Goal: Task Accomplishment & Management: Use online tool/utility

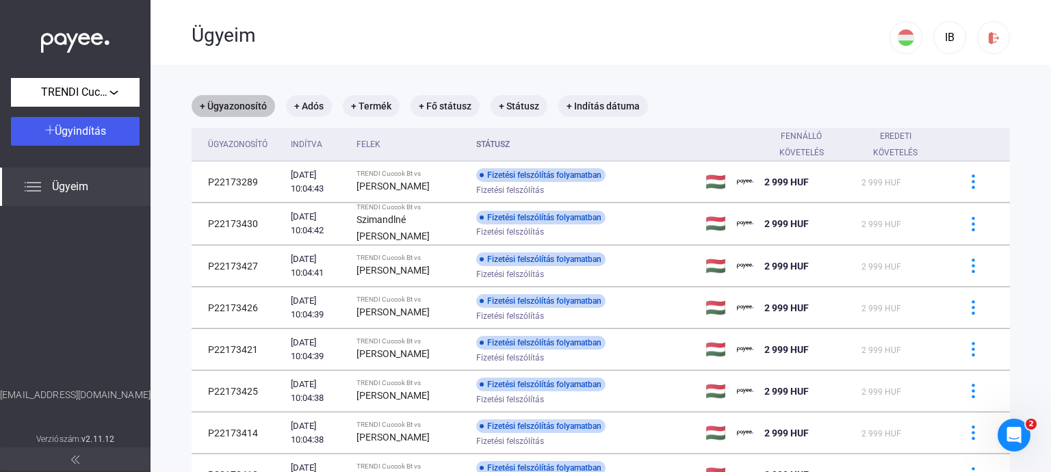
click at [217, 111] on mat-chip "+ Ügyazonosító" at bounding box center [233, 106] width 83 height 22
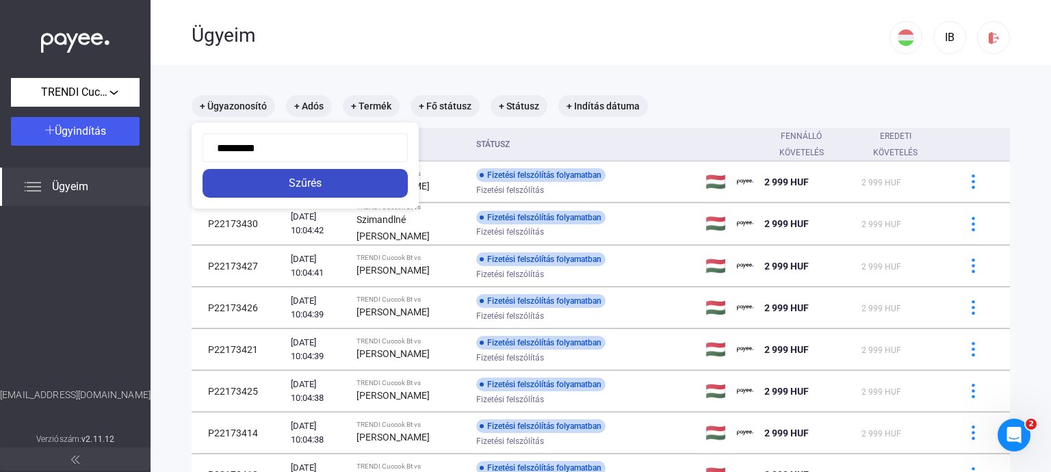
type input "*********"
click at [257, 184] on div "Szűrés" at bounding box center [305, 183] width 197 height 16
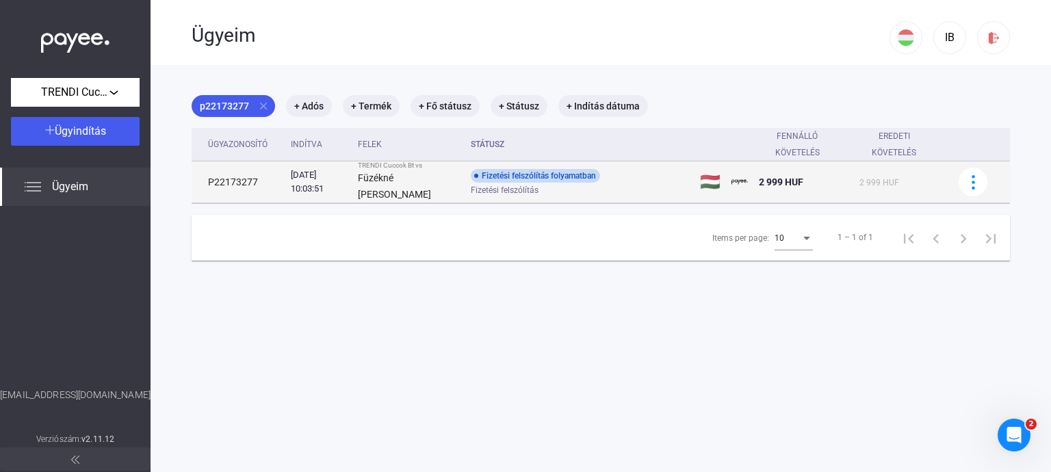
drag, startPoint x: 406, startPoint y: 195, endPoint x: 380, endPoint y: 181, distance: 30.3
click at [380, 181] on strong "Füzékné [PERSON_NAME]" at bounding box center [394, 185] width 73 height 27
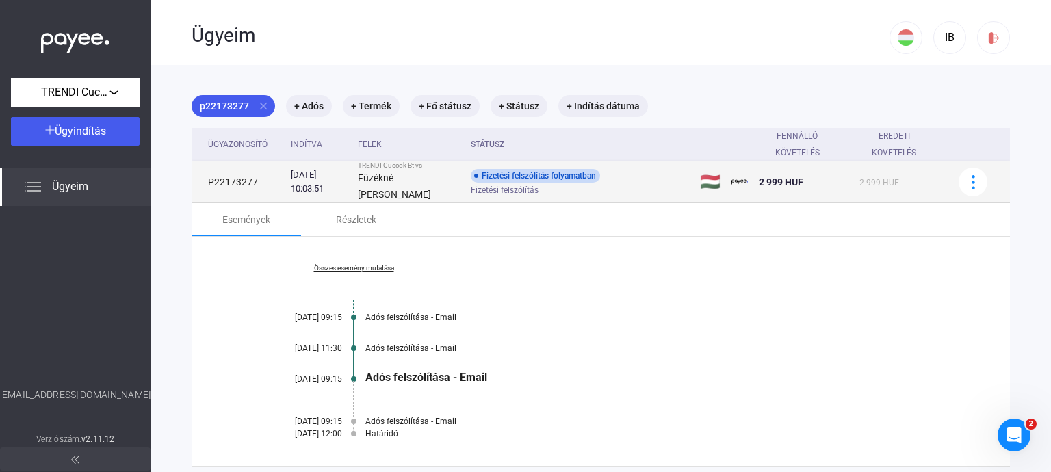
copy strong "Füzékné [PERSON_NAME]"
